Goal: Task Accomplishment & Management: Use online tool/utility

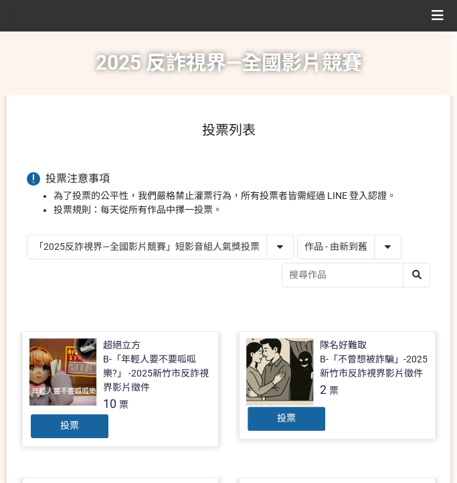
click at [331, 239] on select "作品 - 由新到舊 作品 - 由舊到新 票數 - 由多到少 票數 - 由少到多" at bounding box center [349, 246] width 103 height 23
select select "vote"
click at [298, 235] on select "作品 - 由新到舊 作品 - 由舊到新 票數 - 由多到少 票數 - 由少到多" at bounding box center [349, 246] width 103 height 23
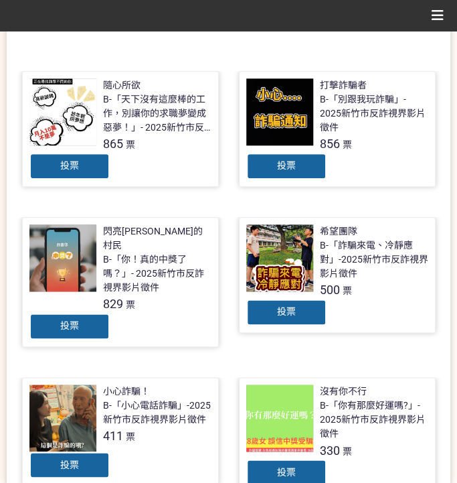
scroll to position [268, 0]
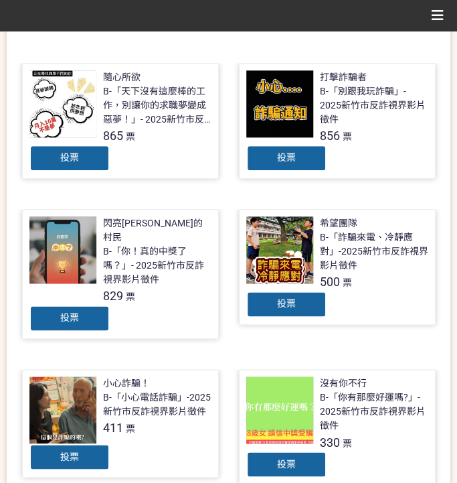
click at [300, 154] on div "投票" at bounding box center [286, 158] width 80 height 27
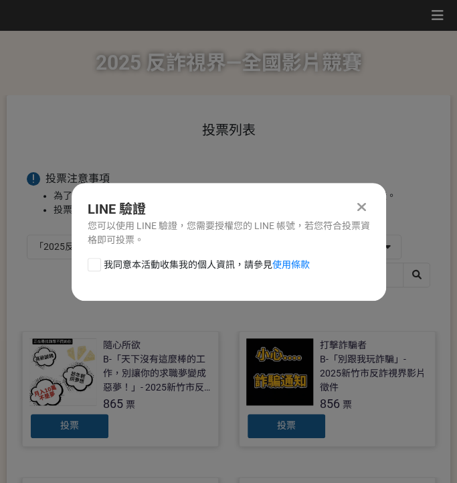
click at [123, 259] on span "我同意本活動收集我的個人資訊，請參見 使用條款" at bounding box center [207, 265] width 206 height 14
click at [97, 260] on input "我同意本活動收集我的個人資訊，請參見 使用條款" at bounding box center [92, 264] width 9 height 9
checkbox input "false"
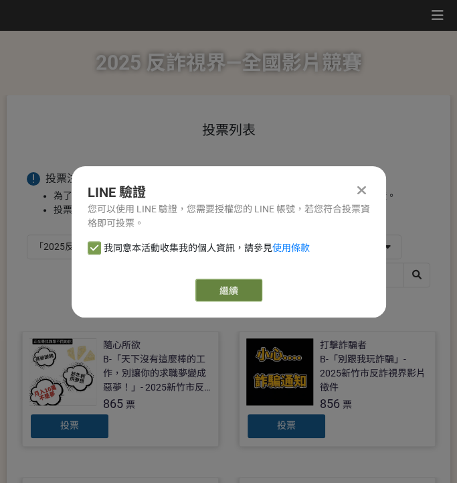
click at [234, 279] on link "繼續" at bounding box center [228, 289] width 67 height 23
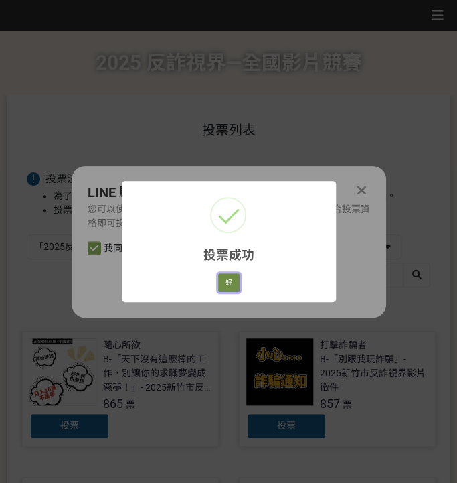
click at [234, 276] on button "好" at bounding box center [228, 282] width 21 height 19
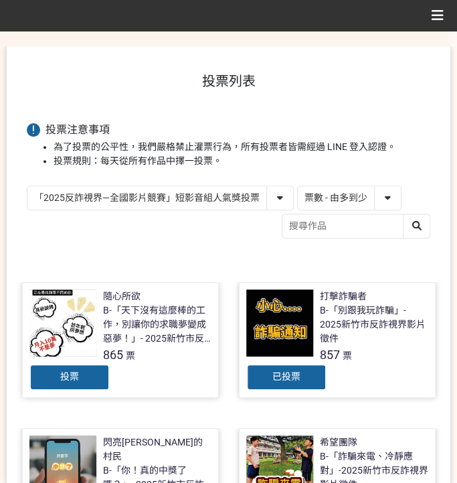
scroll to position [38, 0]
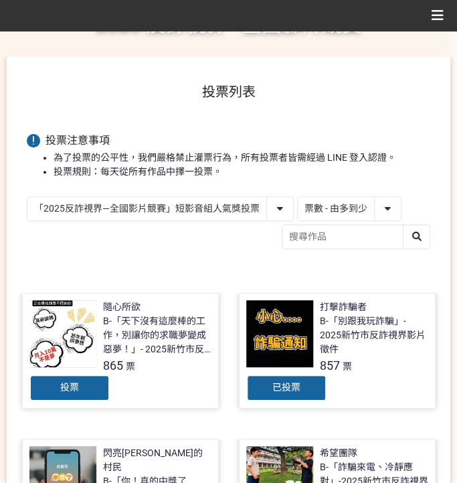
click at [213, 202] on select "「2025反詐視界—全國影片競賽」短影音組人氣獎投票 「2025反詐視界—全國影片競賽」短片組人氣獎投票" at bounding box center [160, 208] width 266 height 23
select select "13146"
click at [27, 197] on select "「2025反詐視界—全國影片競賽」短影音組人氣獎投票 「2025反詐視界—全國影片競賽」短片組人氣獎投票" at bounding box center [160, 208] width 266 height 23
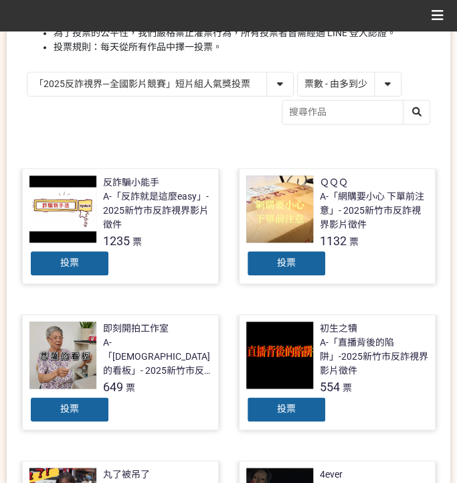
scroll to position [178, 0]
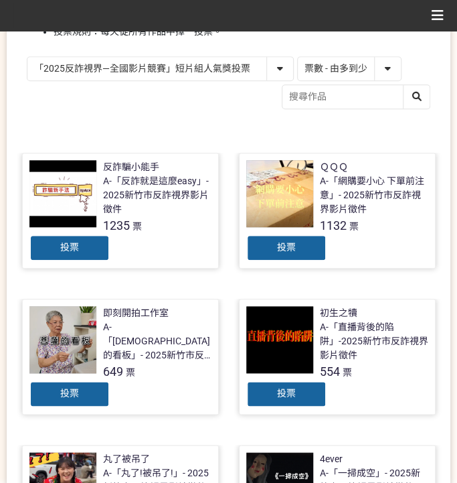
click at [287, 239] on div "投票" at bounding box center [286, 247] width 80 height 27
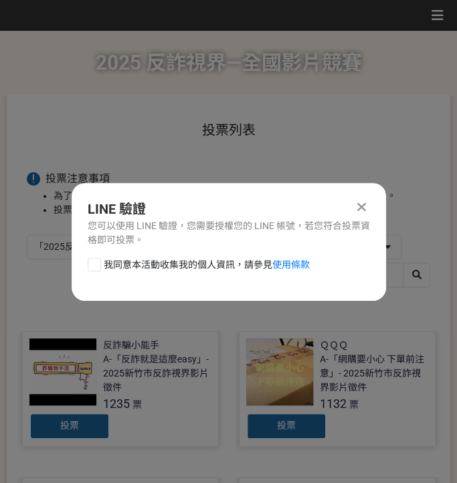
click at [175, 269] on span "我同意本活動收集我的個人資訊，請參見 使用條款" at bounding box center [207, 265] width 206 height 14
click at [97, 268] on input "我同意本活動收集我的個人資訊，請參見 使用條款" at bounding box center [92, 264] width 9 height 9
checkbox input "false"
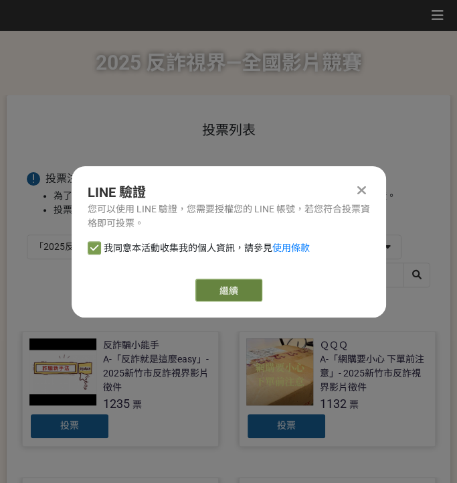
click at [228, 284] on link "繼續" at bounding box center [228, 289] width 67 height 23
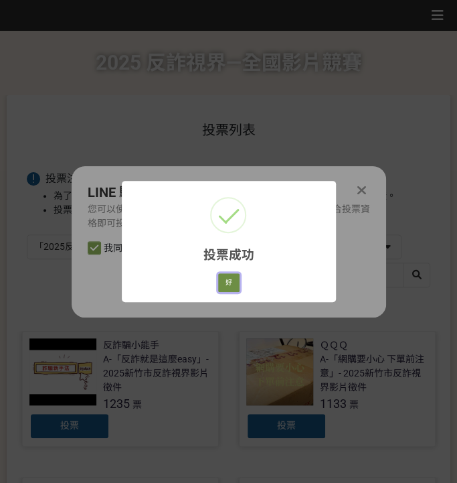
click at [230, 286] on button "好" at bounding box center [228, 282] width 21 height 19
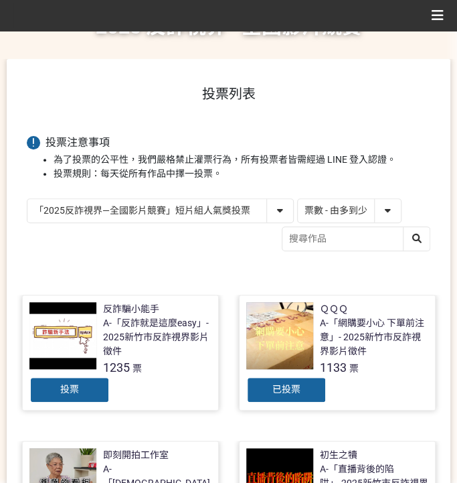
scroll to position [89, 0]
